Goal: Find specific page/section: Find specific page/section

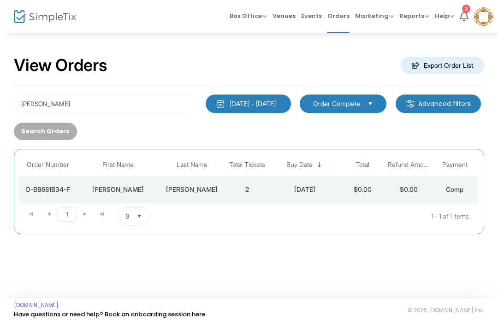
click at [88, 89] on div "[PERSON_NAME] [DATE] - [DATE] Last 30 Days [DATE] [DATE] This week This Month L…" at bounding box center [249, 159] width 470 height 149
click at [81, 103] on input "[PERSON_NAME]" at bounding box center [105, 103] width 182 height 19
click at [73, 99] on input "[PERSON_NAME]" at bounding box center [105, 103] width 182 height 19
click at [84, 102] on input "[PERSON_NAME]" at bounding box center [105, 103] width 182 height 19
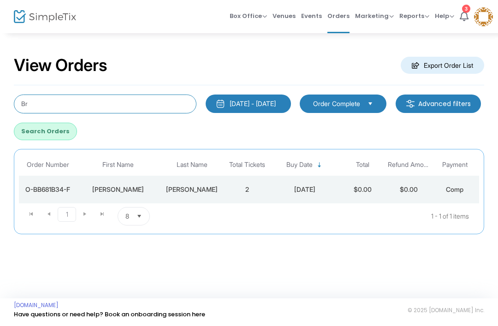
type input "B"
type input "F"
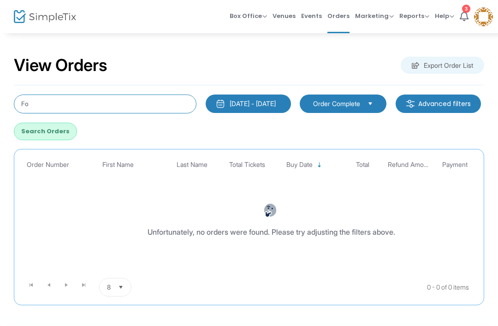
type input "F"
type input "C"
type input "J"
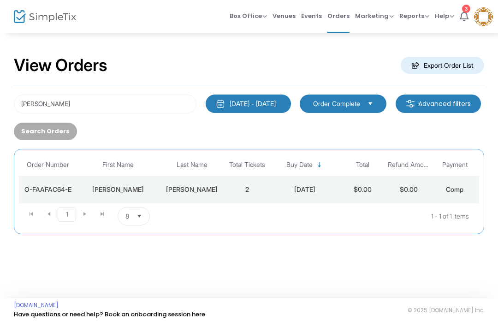
click at [72, 191] on div "O-FAAFAC64-E" at bounding box center [47, 189] width 53 height 9
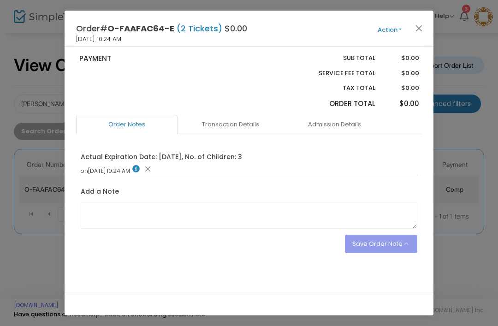
scroll to position [172, 0]
click at [424, 26] on button "Close" at bounding box center [419, 28] width 12 height 12
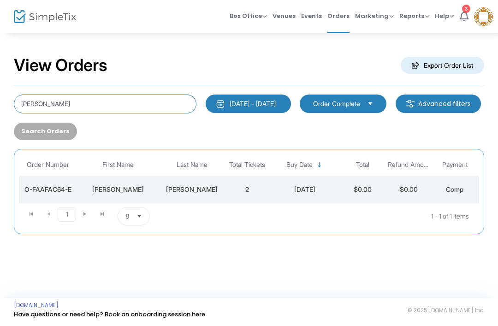
click at [81, 100] on input "[PERSON_NAME]" at bounding box center [105, 103] width 182 height 19
type input "B"
type input "[PERSON_NAME]"
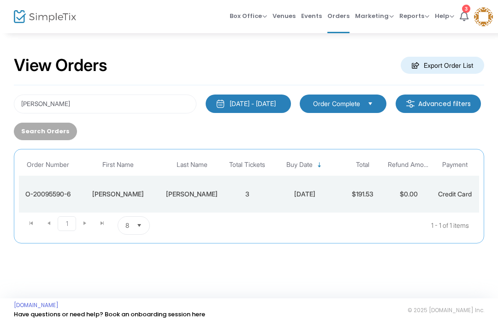
click at [100, 179] on td "[PERSON_NAME]" at bounding box center [117, 194] width 83 height 37
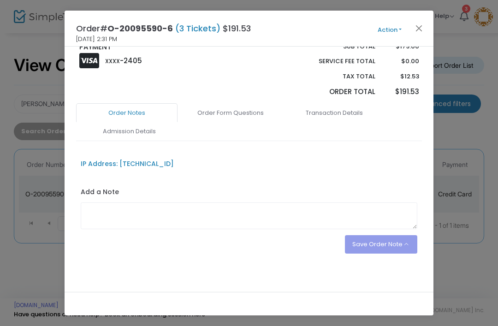
scroll to position [235, 0]
click at [424, 27] on button "Close" at bounding box center [419, 28] width 12 height 12
